Goal: Find specific page/section: Find specific page/section

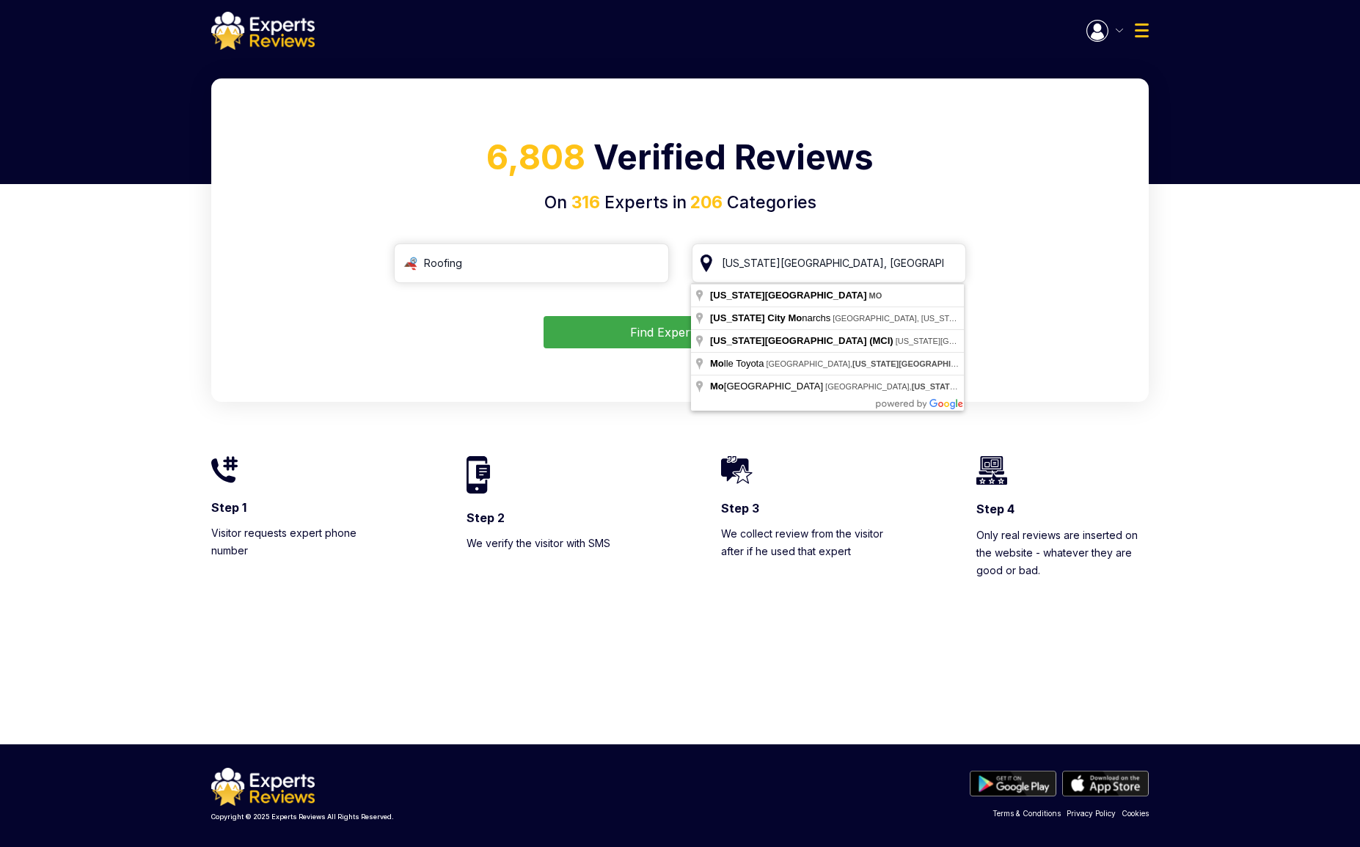
drag, startPoint x: 836, startPoint y: 270, endPoint x: 698, endPoint y: 271, distance: 137.9
click at [698, 271] on input "[US_STATE][GEOGRAPHIC_DATA], [GEOGRAPHIC_DATA]" at bounding box center [829, 264] width 275 height 40
click at [816, 273] on input "[US_STATE][GEOGRAPHIC_DATA], [GEOGRAPHIC_DATA]" at bounding box center [829, 264] width 275 height 40
click at [817, 272] on input "[US_STATE][GEOGRAPHIC_DATA], [GEOGRAPHIC_DATA]" at bounding box center [829, 264] width 275 height 40
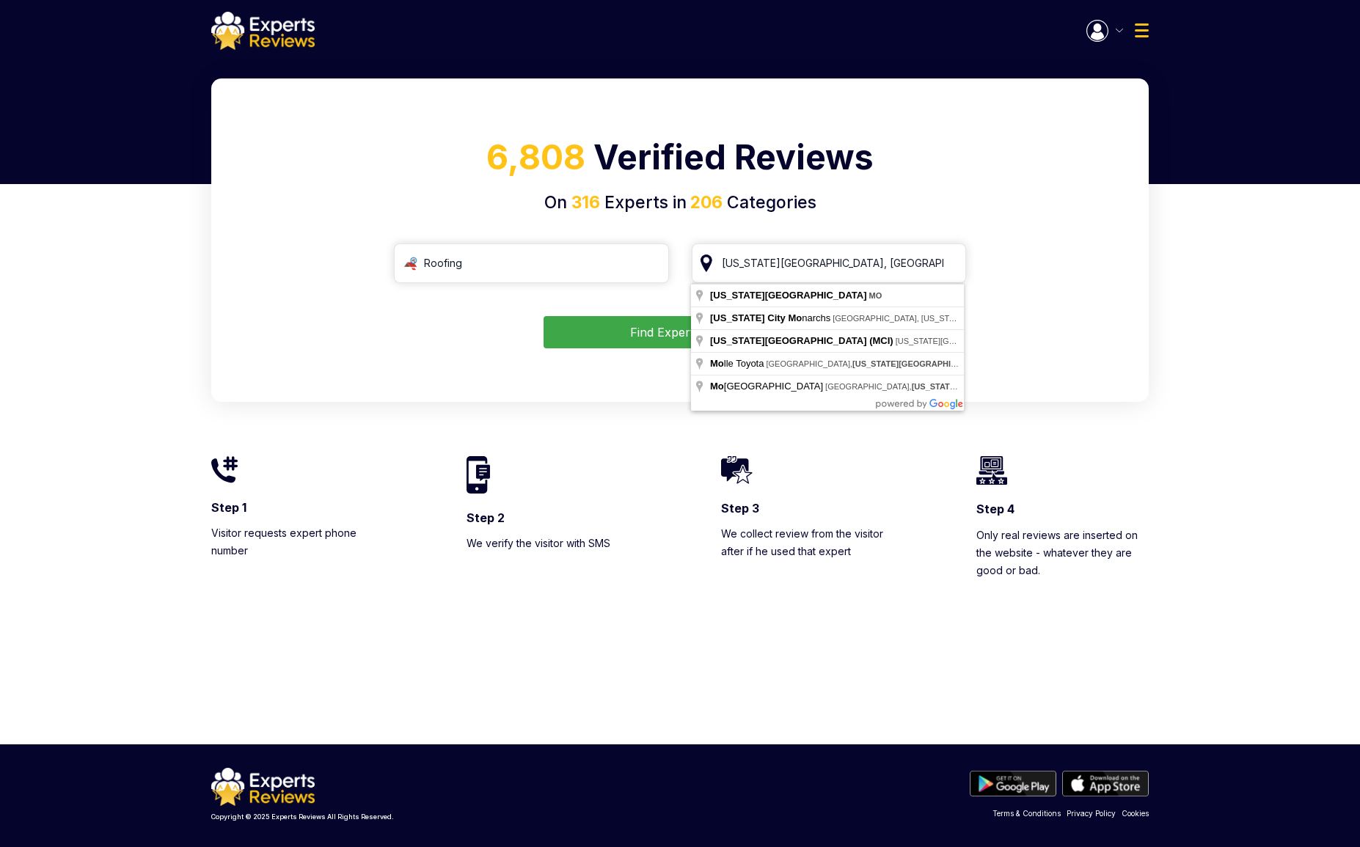
click at [817, 272] on input "[US_STATE][GEOGRAPHIC_DATA], [GEOGRAPHIC_DATA]" at bounding box center [829, 264] width 275 height 40
type input "T"
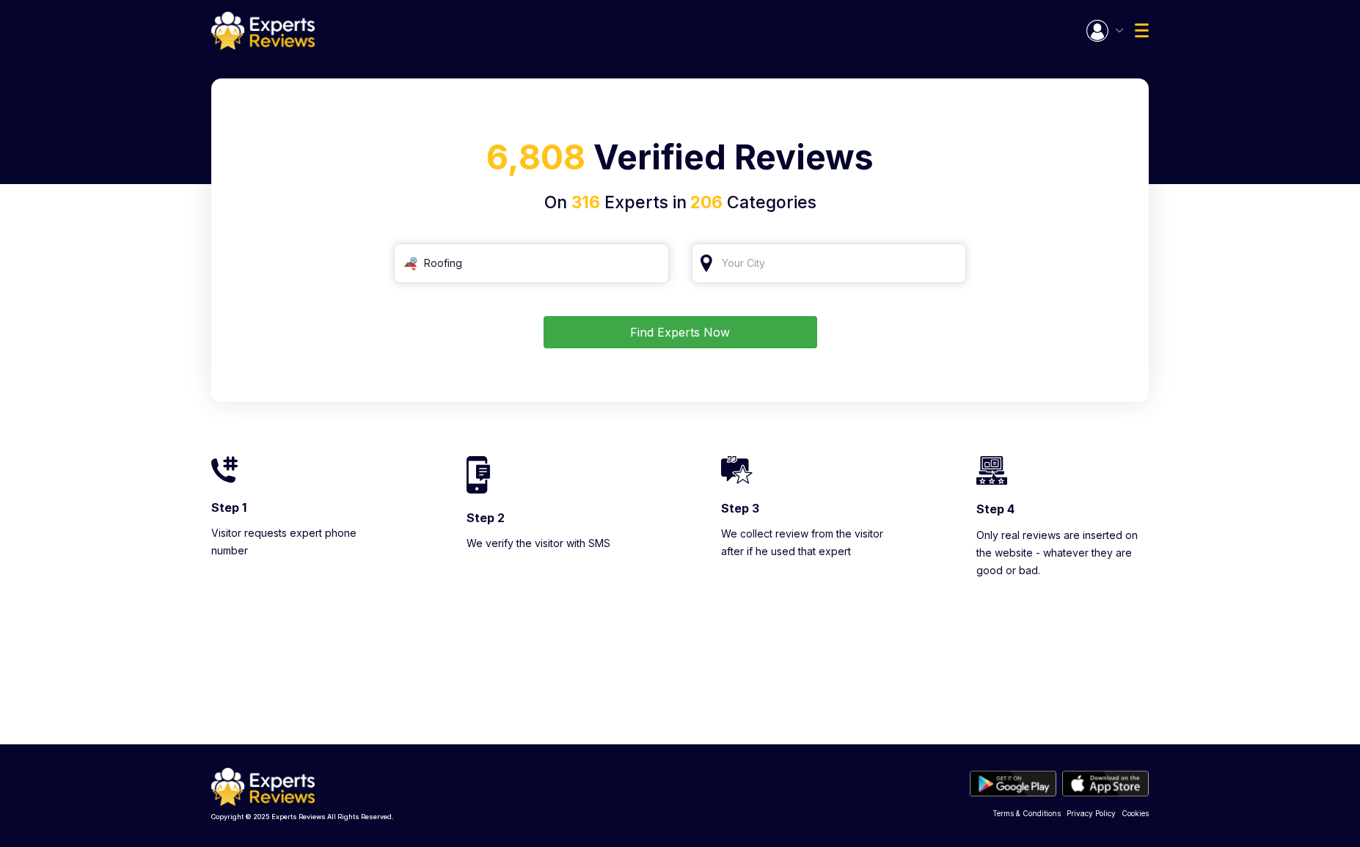
click at [813, 259] on input "search" at bounding box center [829, 264] width 275 height 40
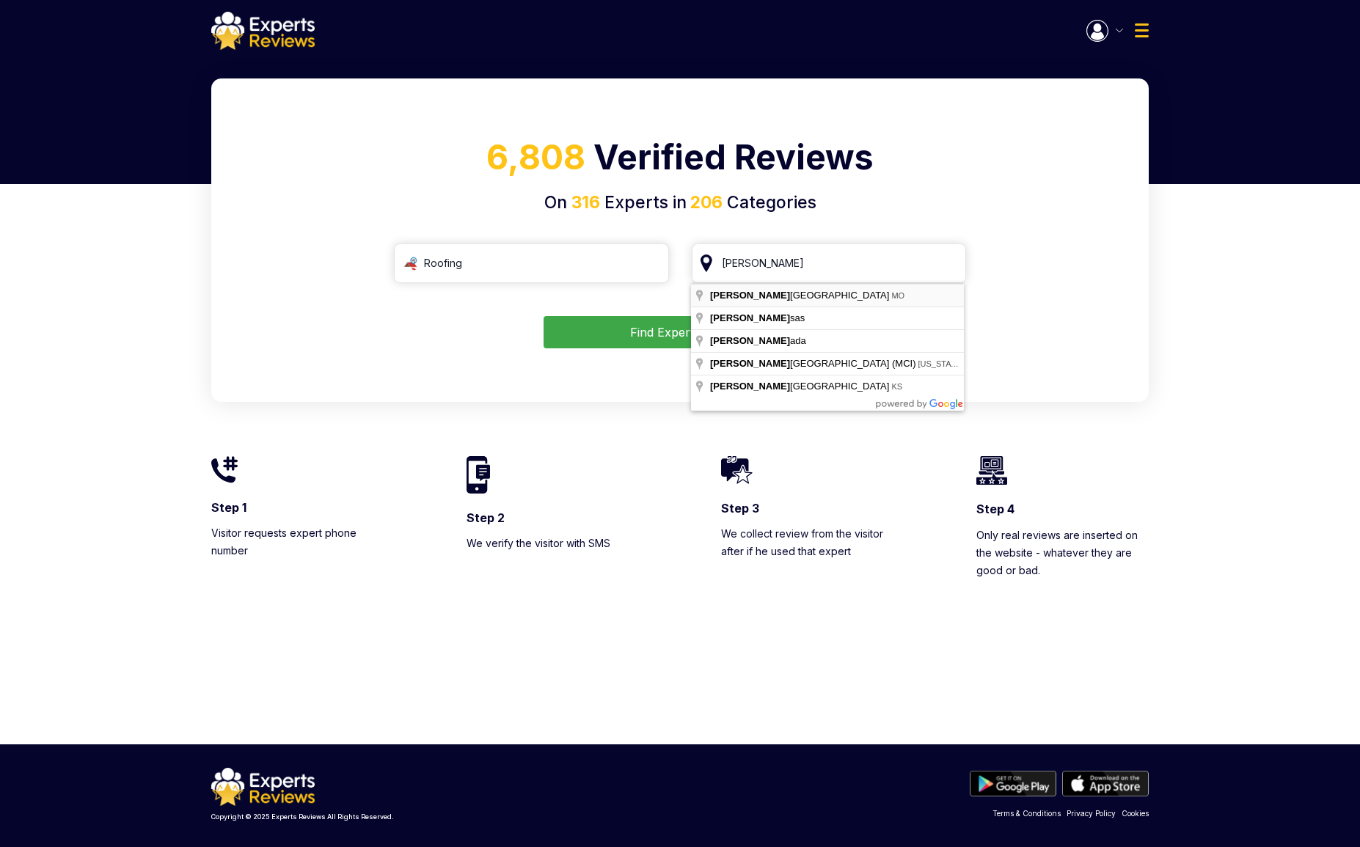
type input "[US_STATE][GEOGRAPHIC_DATA], [GEOGRAPHIC_DATA]"
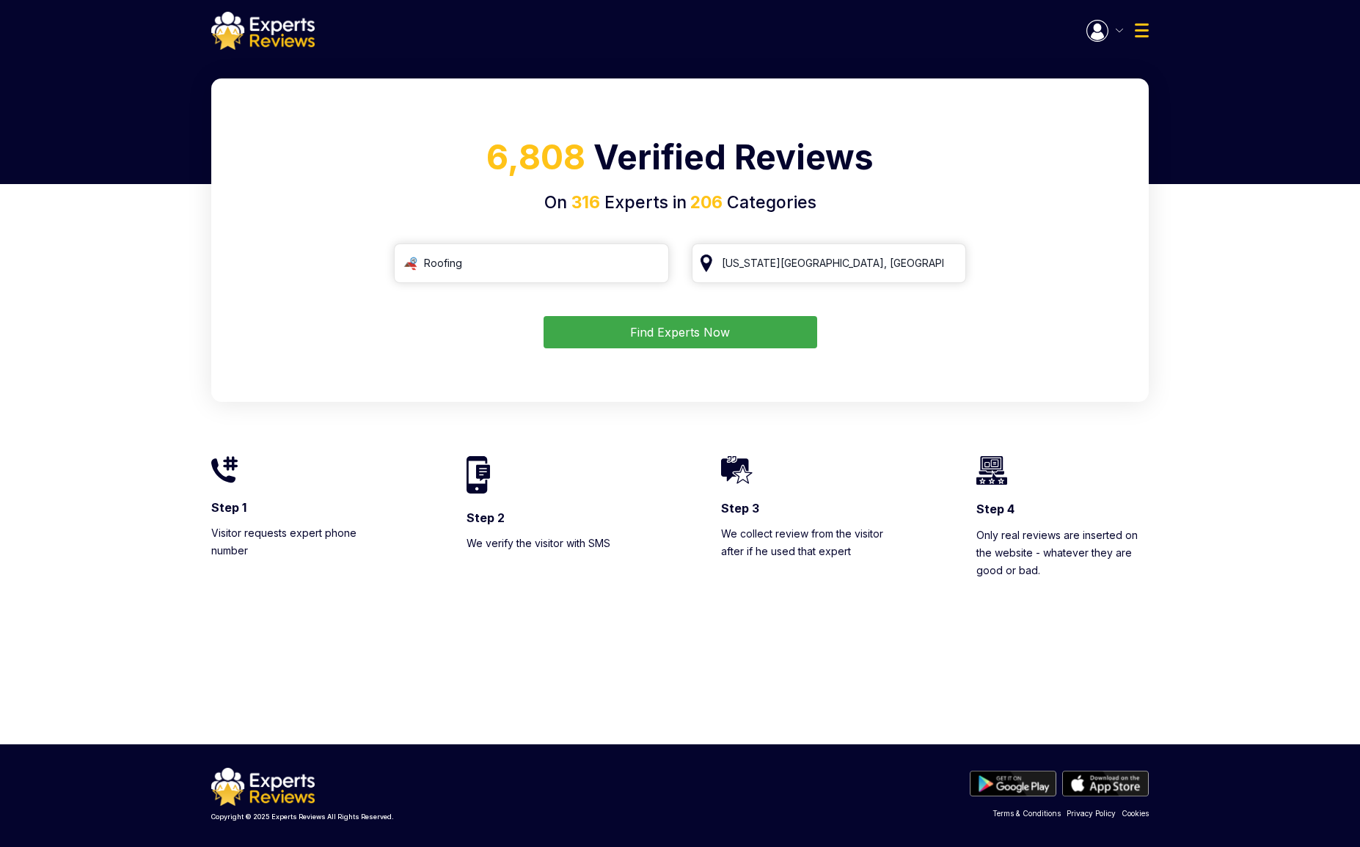
click at [719, 361] on div "6,808 Verified Reviews On 316 Experts in 206 Categories Roofing [US_STATE][GEOG…" at bounding box center [679, 239] width 937 height 323
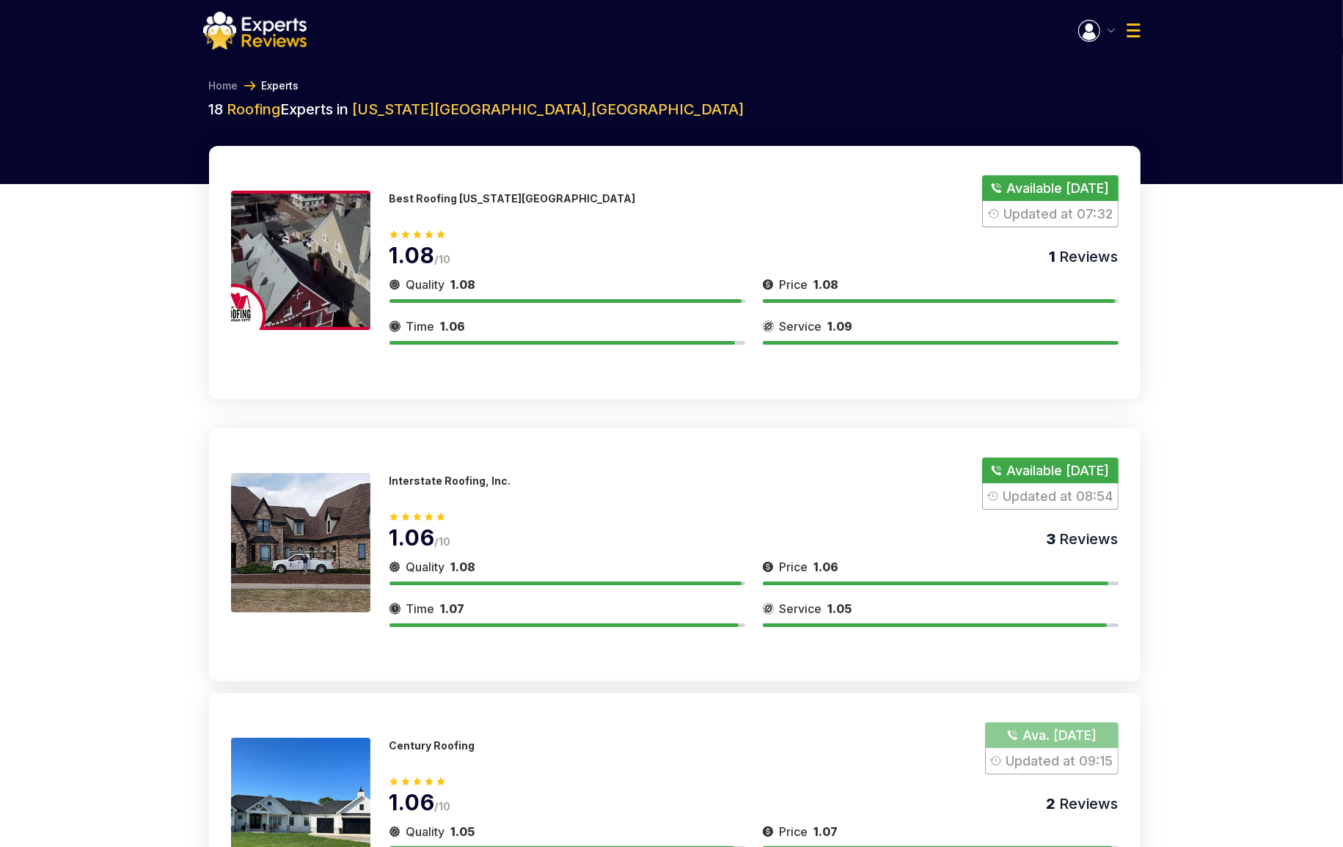
click at [720, 340] on div "Time 1.06" at bounding box center [568, 331] width 356 height 27
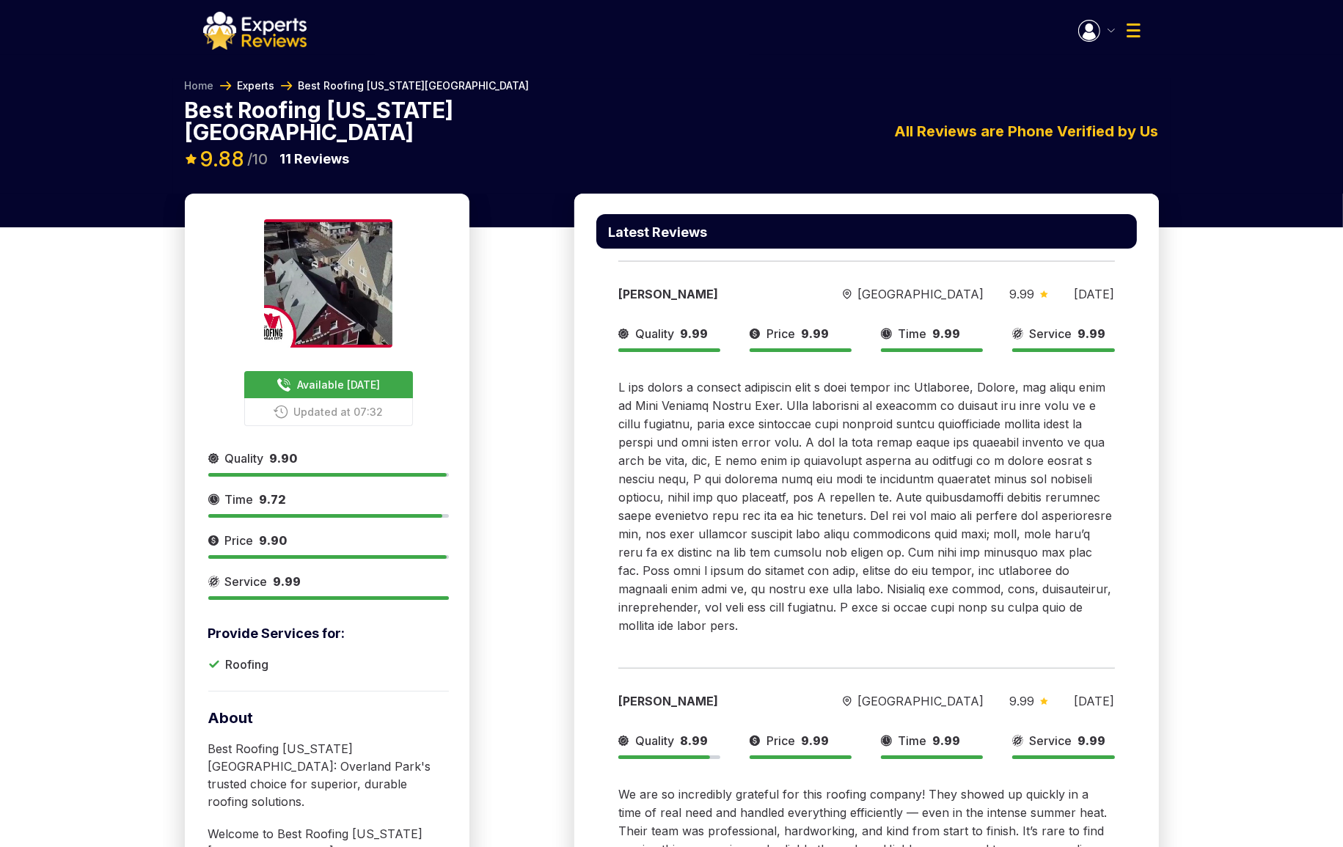
click at [267, 84] on link "Experts" at bounding box center [256, 85] width 37 height 15
